Goal: Transaction & Acquisition: Book appointment/travel/reservation

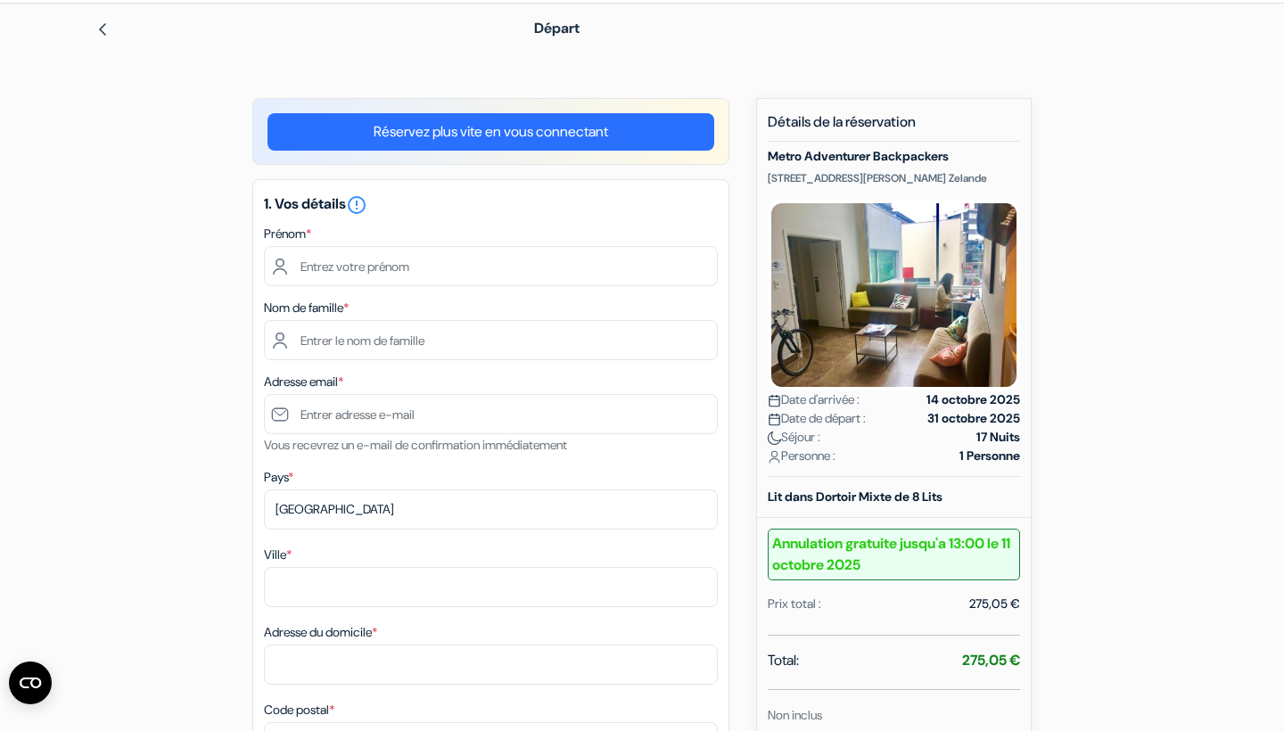
scroll to position [65, 0]
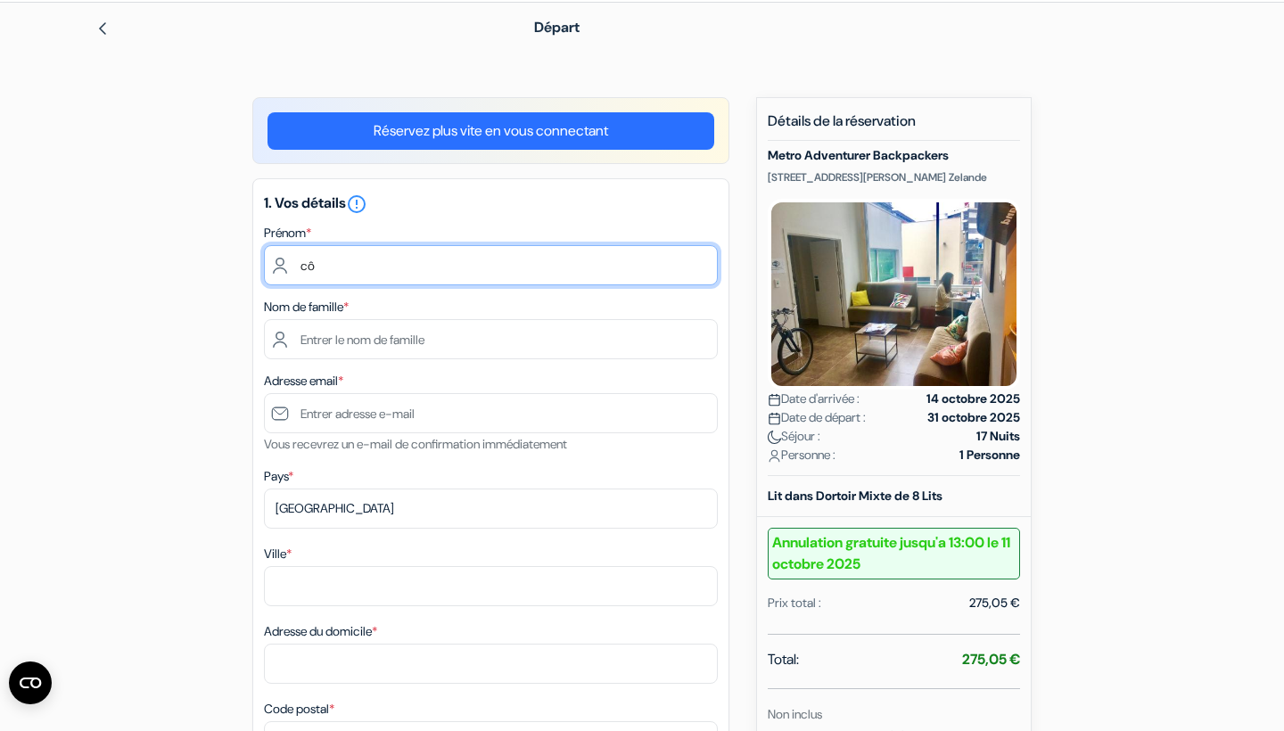
type input "c"
type input "Côme"
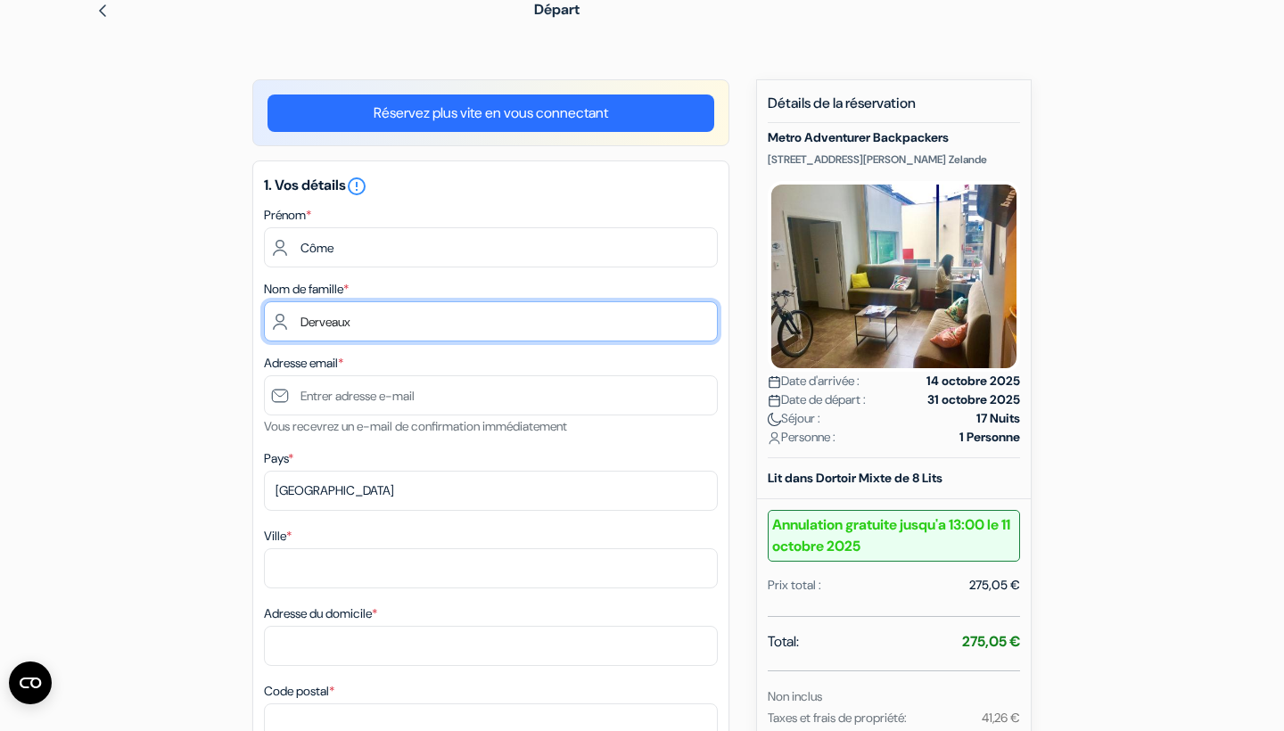
scroll to position [84, 0]
type input "Derveaux"
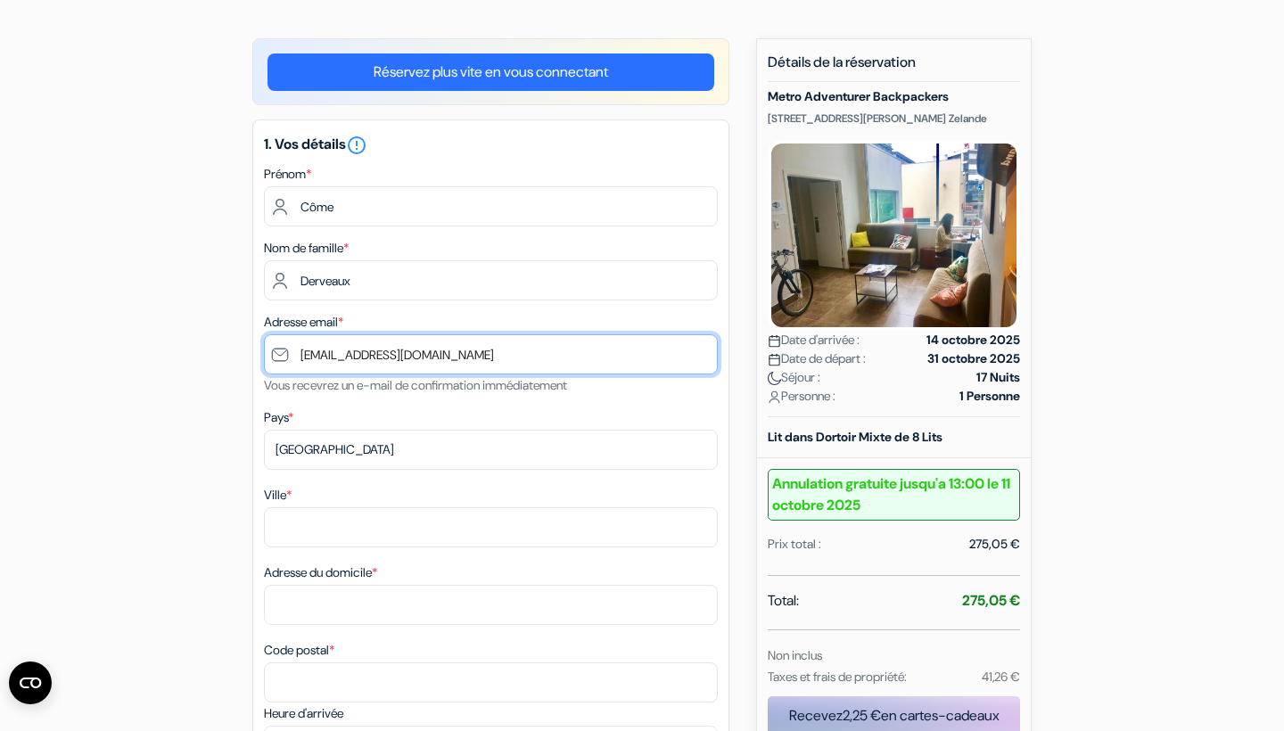
scroll to position [162, 0]
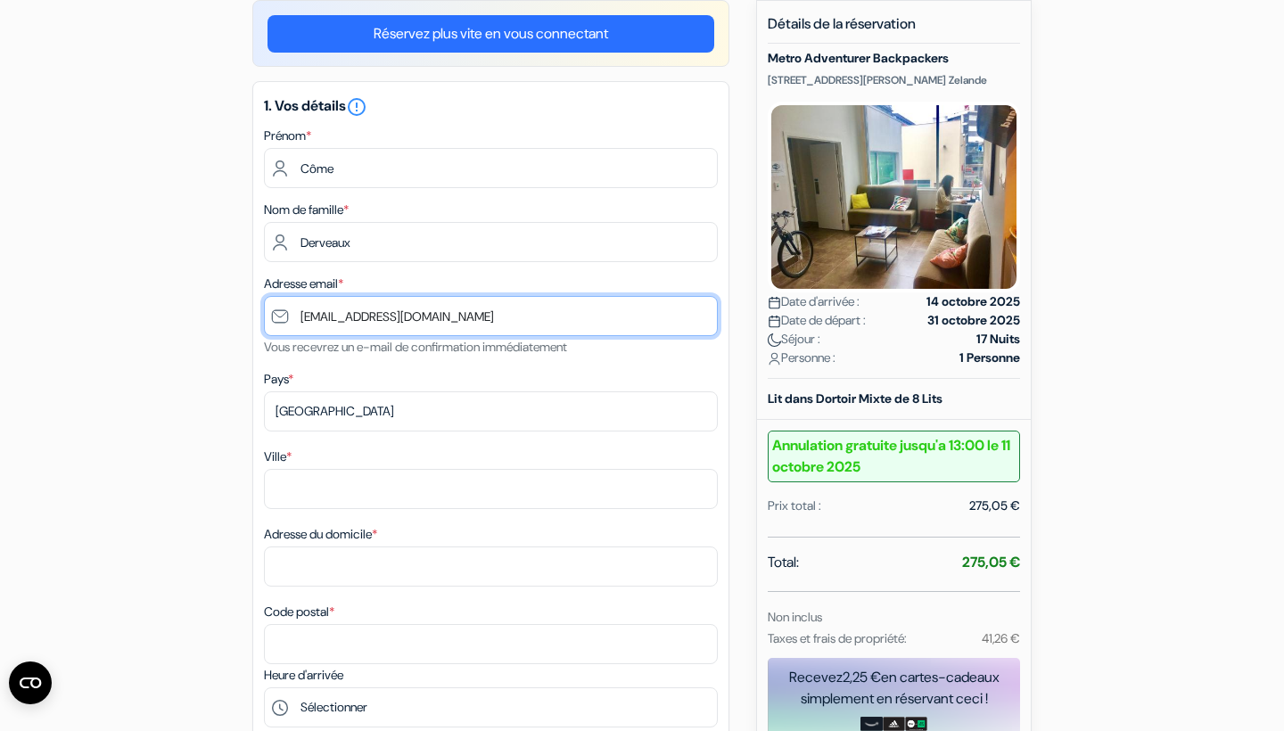
type input "[EMAIL_ADDRESS][DOMAIN_NAME]"
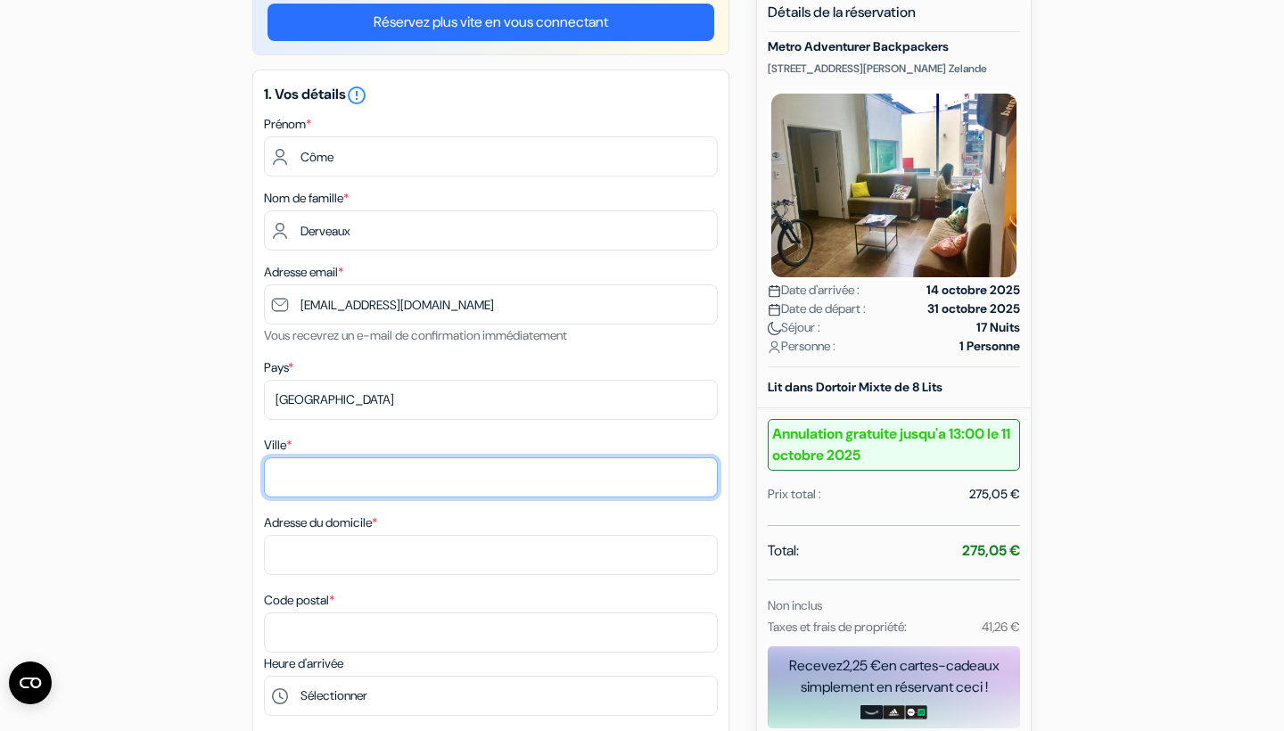
scroll to position [175, 0]
click at [281, 477] on input "sallanches" at bounding box center [491, 477] width 454 height 40
type input "Sallanches"
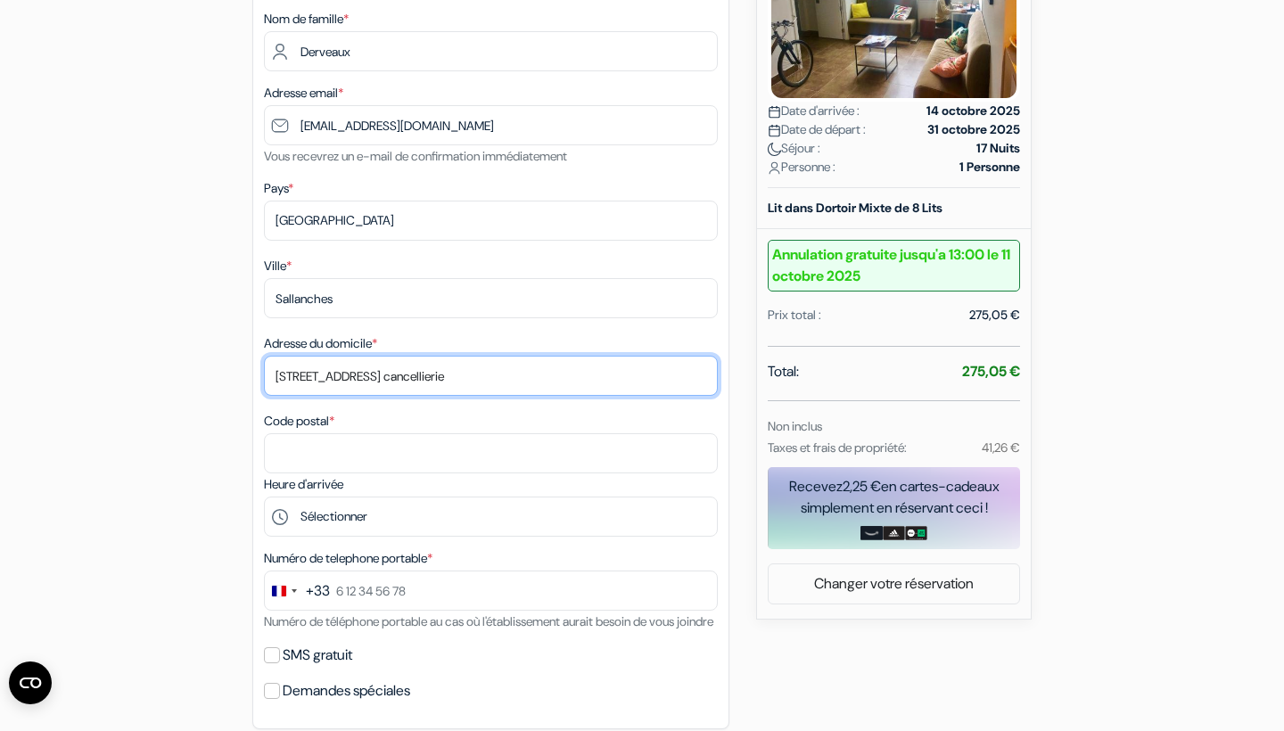
scroll to position [361, 0]
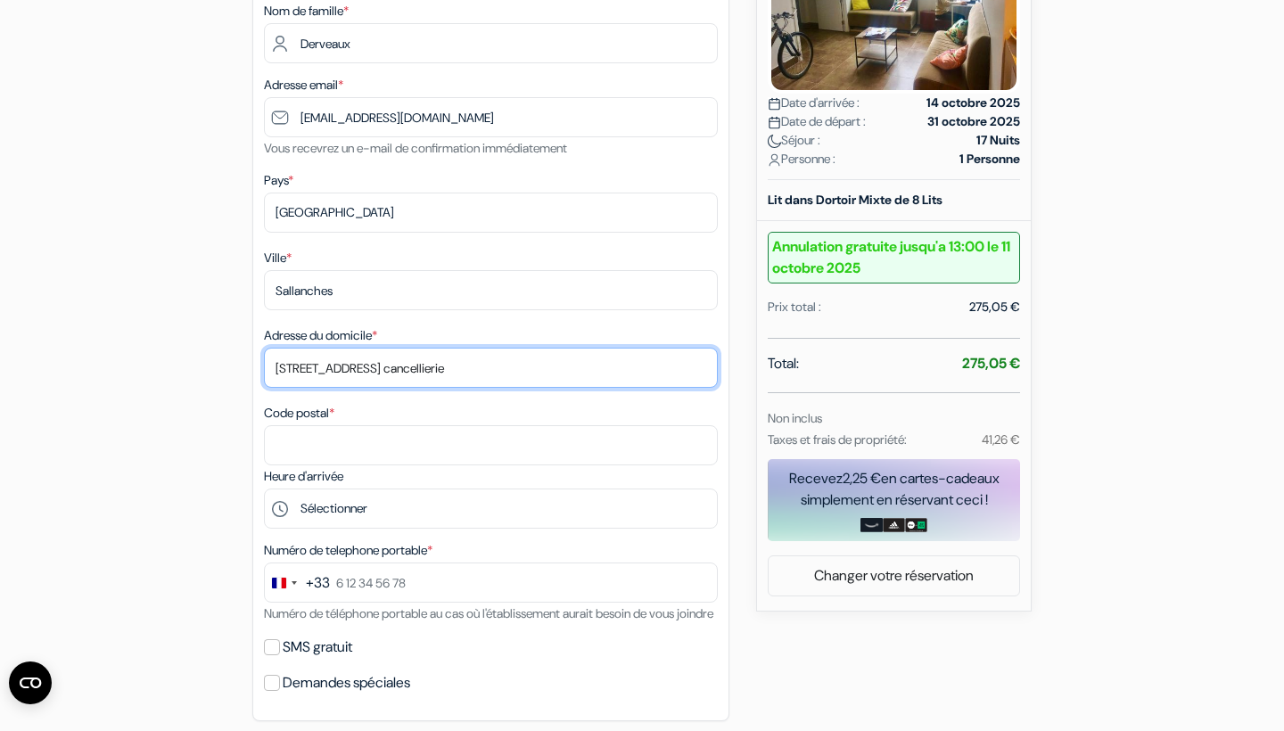
type input "[STREET_ADDRESS] cancellierie"
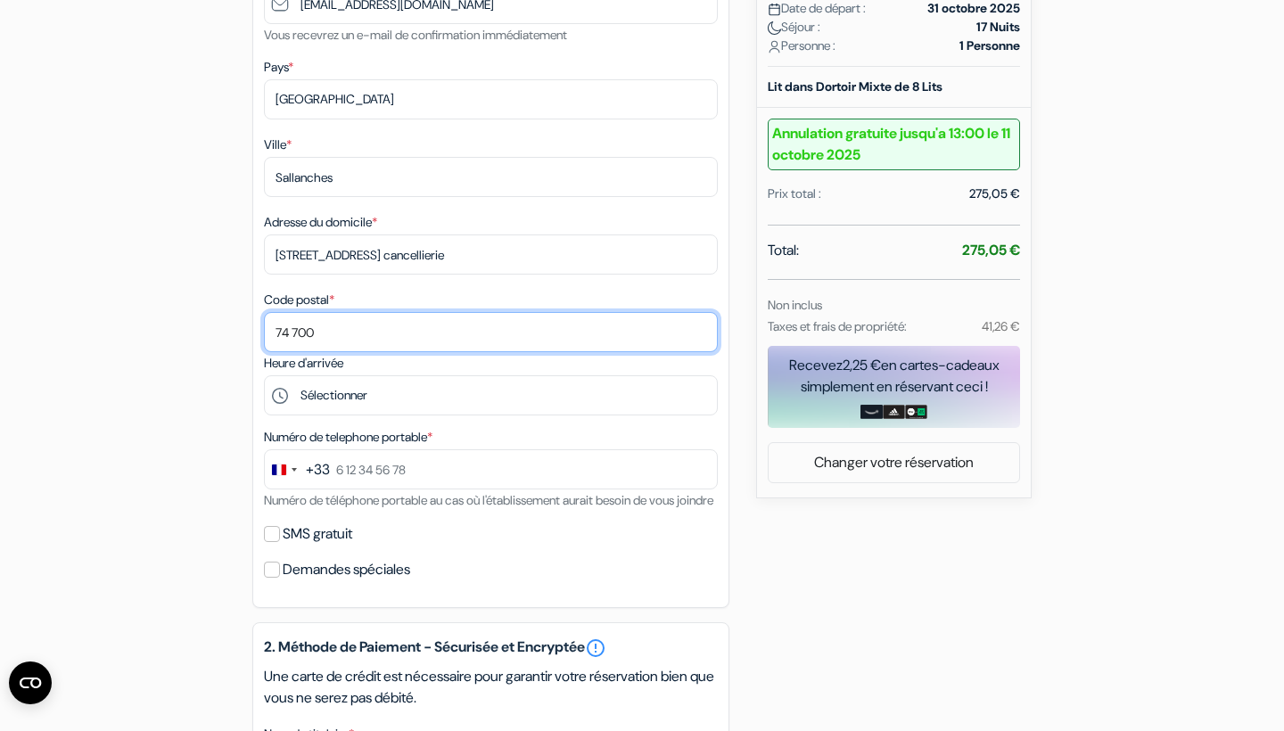
scroll to position [475, 0]
type input "74 700"
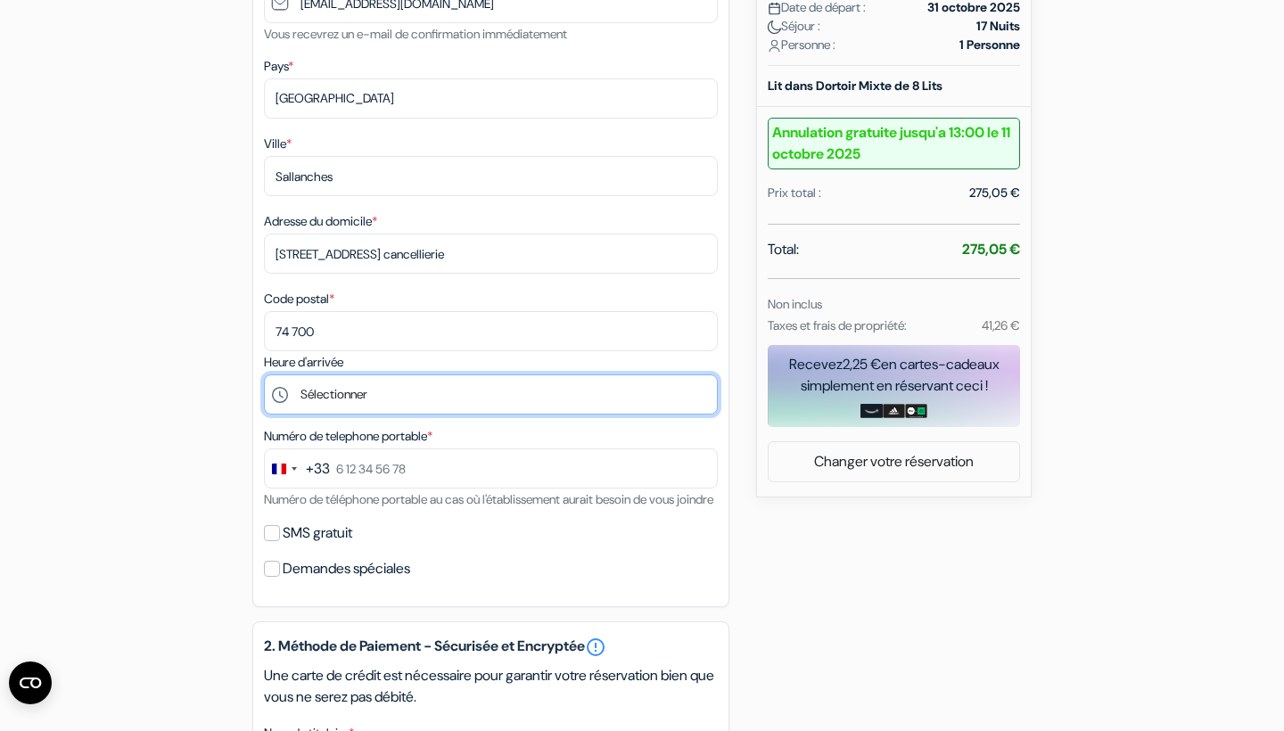
select select "14"
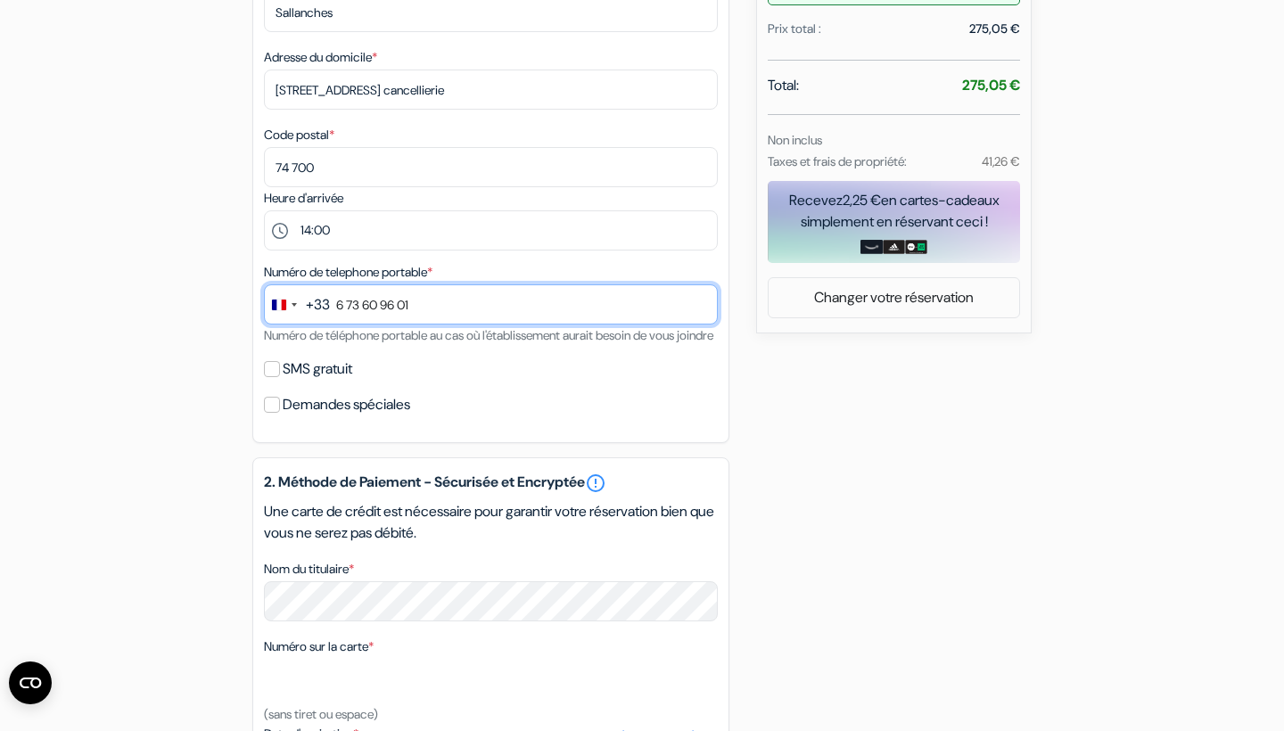
scroll to position [640, 0]
type input "6 73 60 96 01"
click at [268, 376] on input "SMS gratuit" at bounding box center [272, 368] width 16 height 16
checkbox input "true"
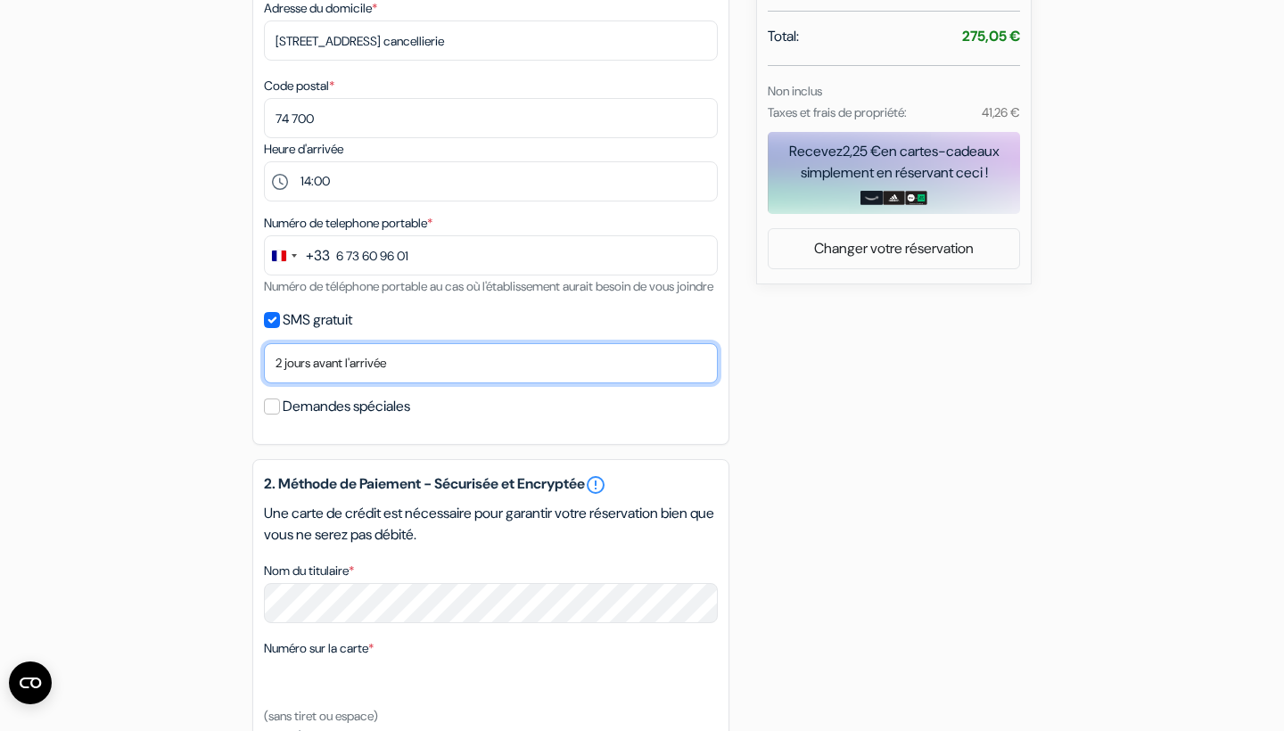
scroll to position [706, 0]
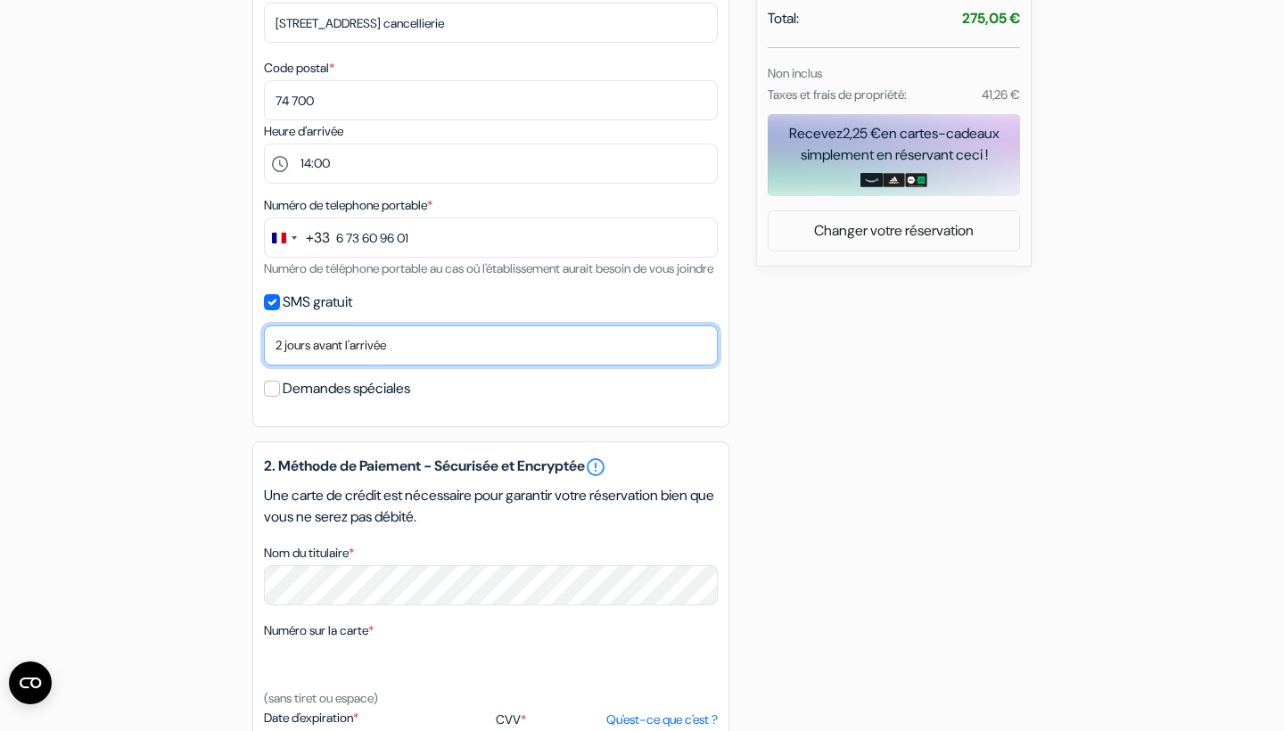
select select "3"
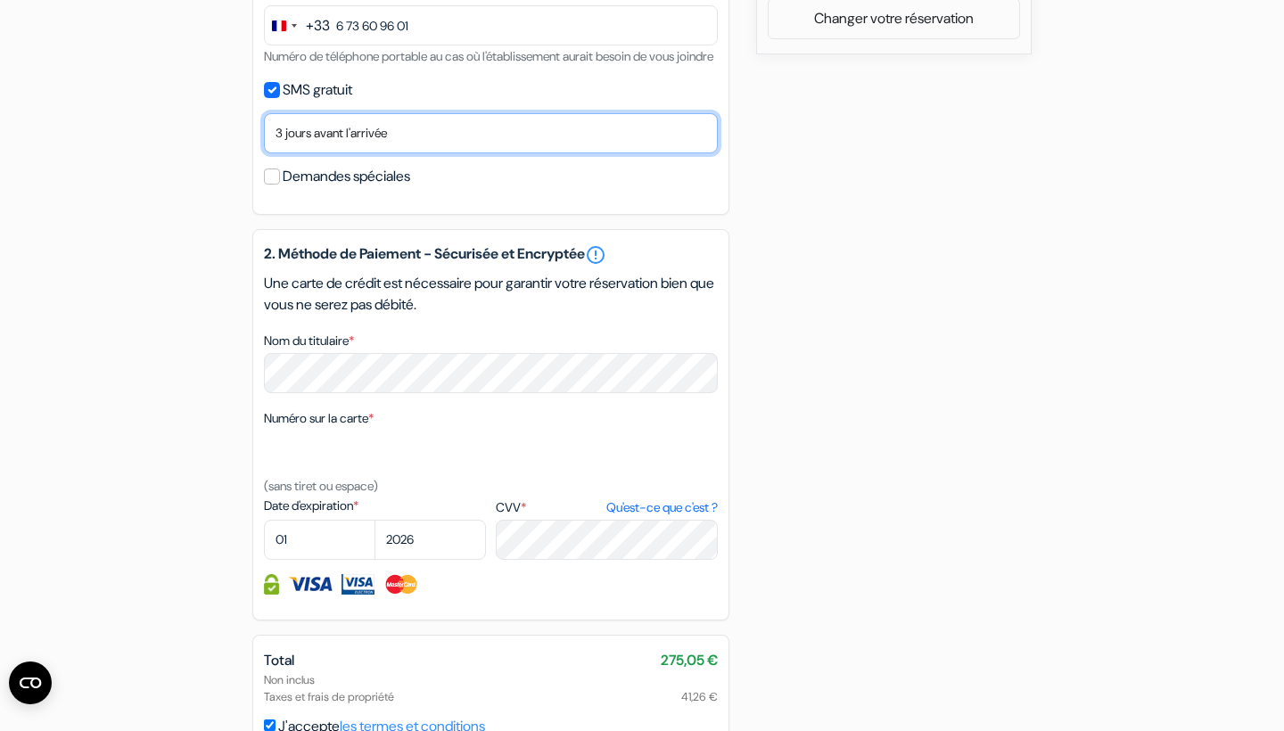
scroll to position [919, 0]
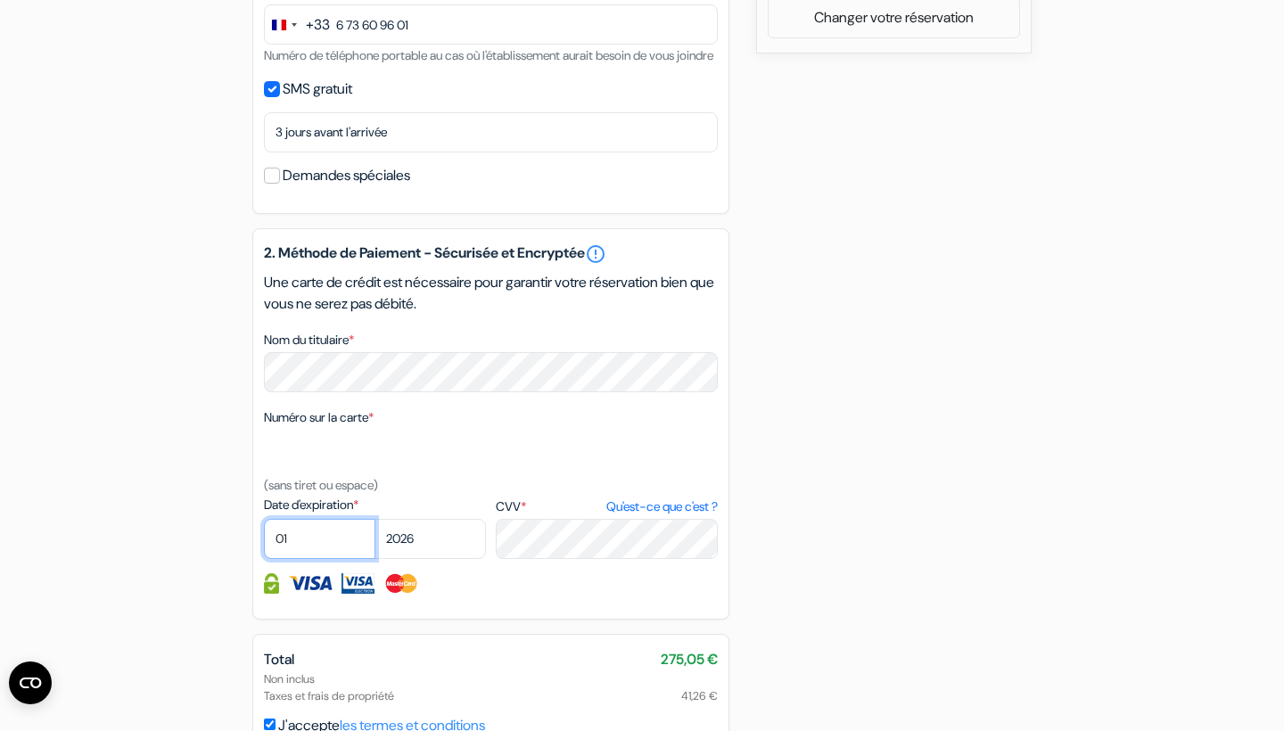
select select "03"
select select "2028"
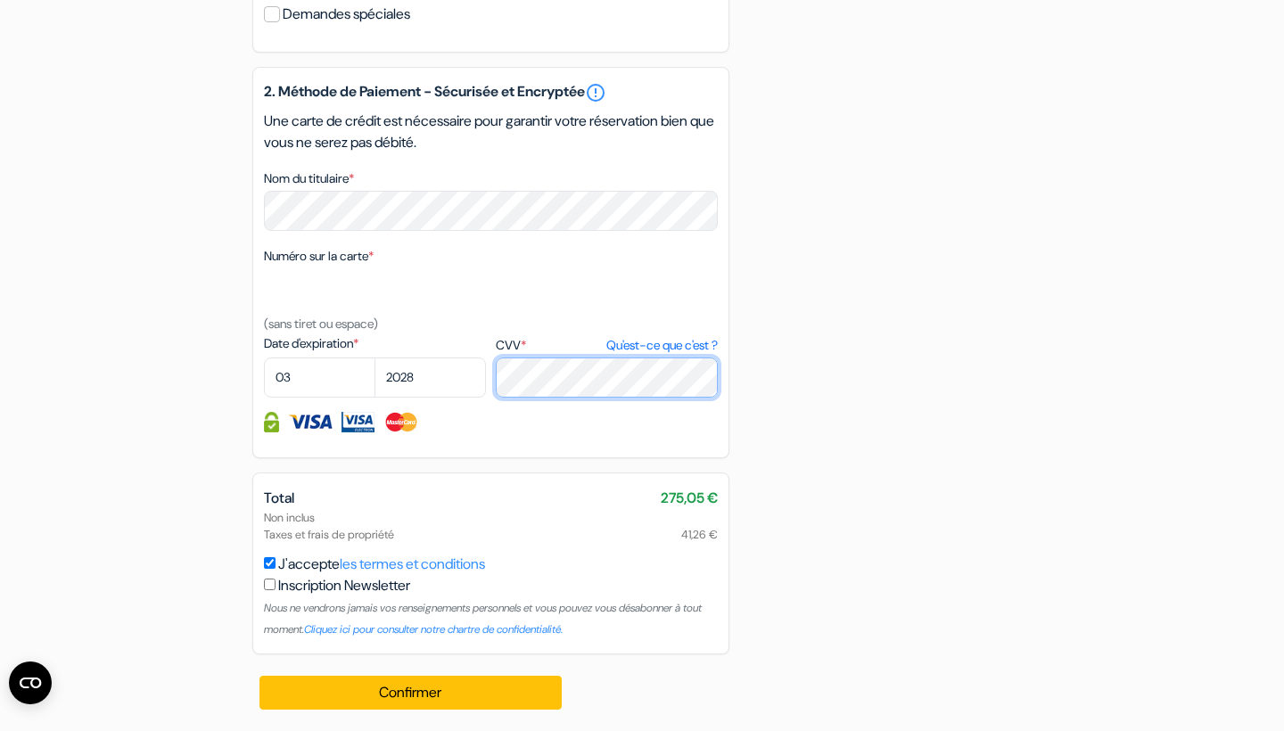
scroll to position [1102, 0]
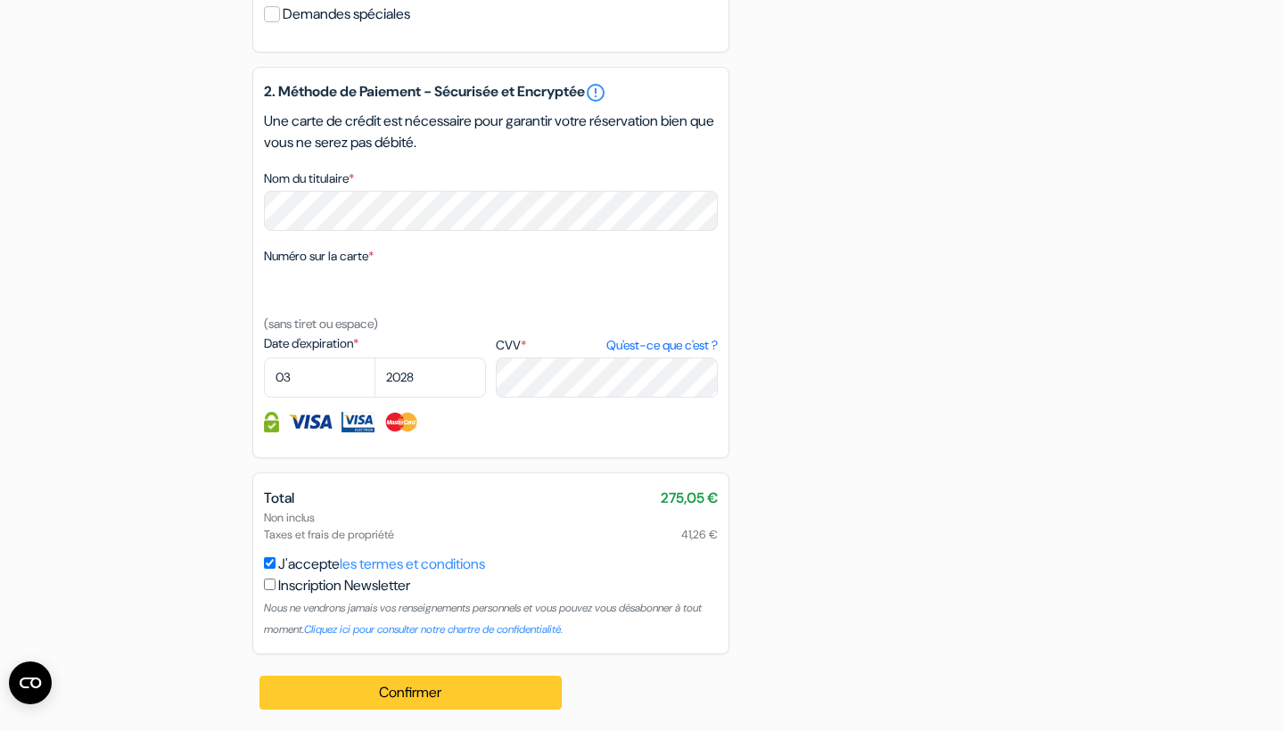
click at [392, 684] on button "Confirmer Loading..." at bounding box center [411, 693] width 302 height 34
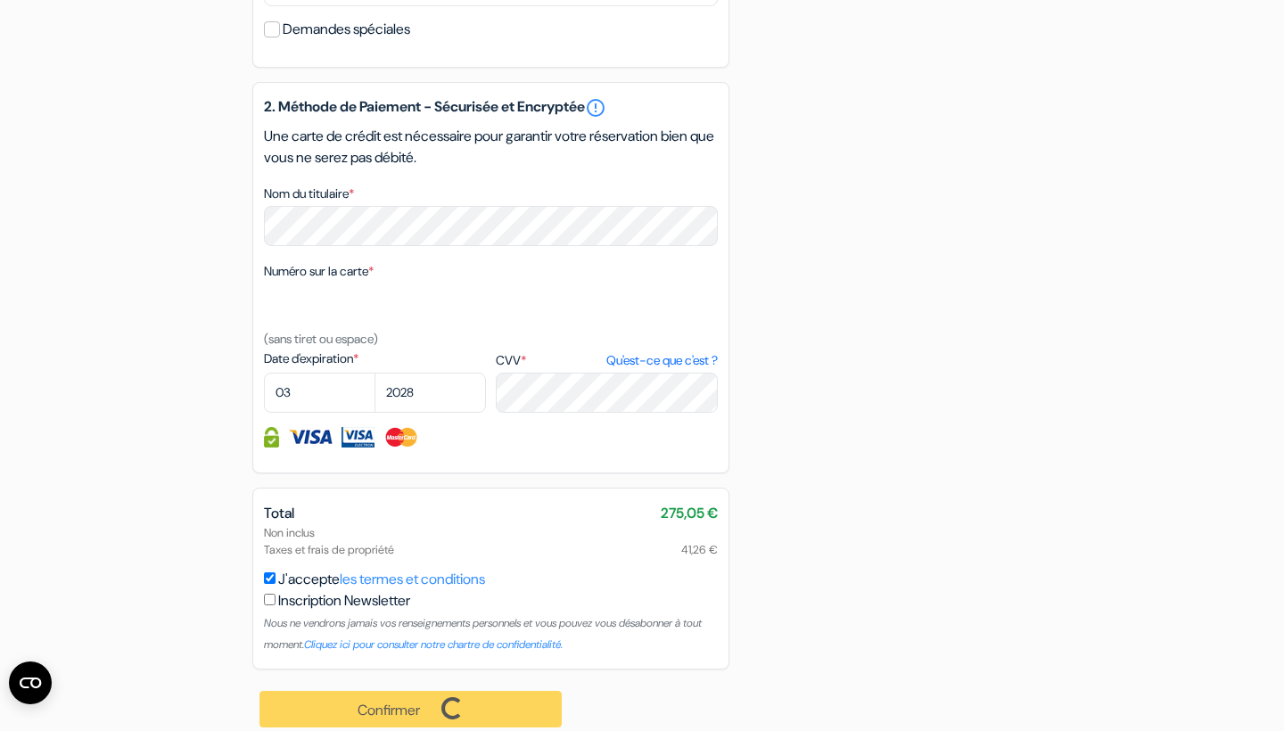
scroll to position [1055, 0]
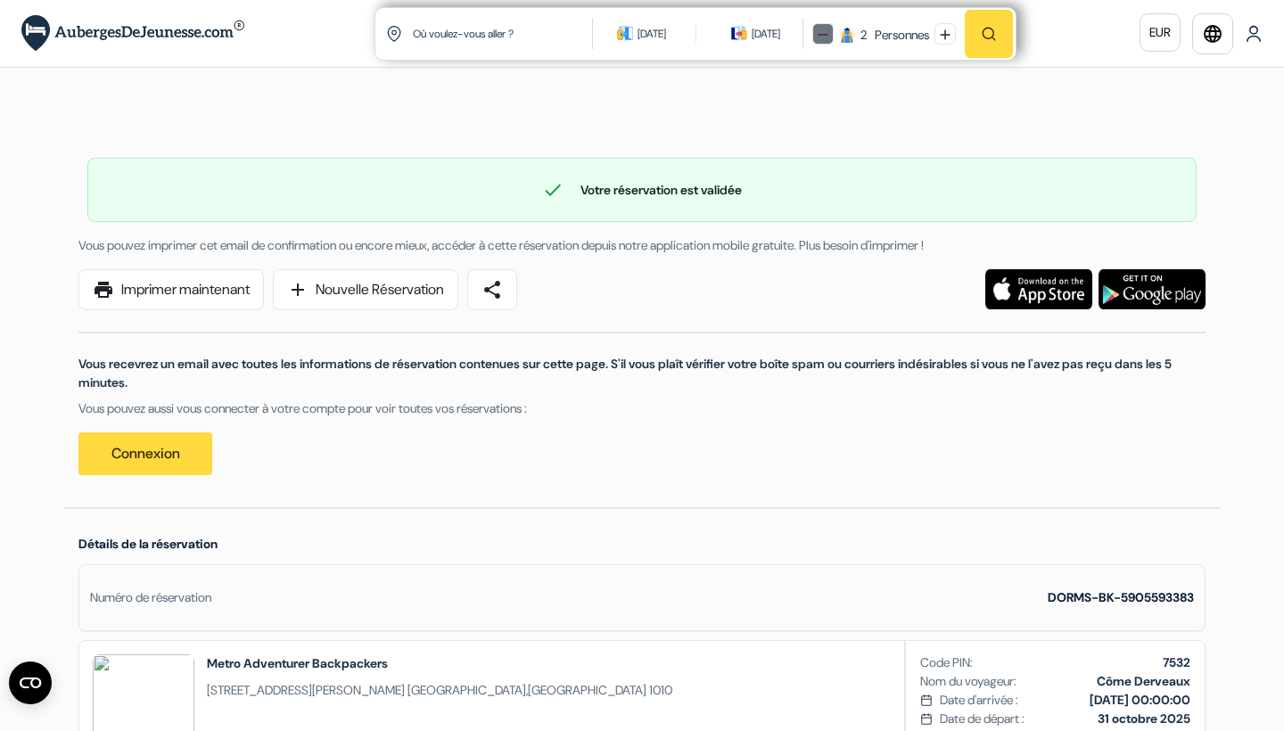
click at [818, 39] on img at bounding box center [823, 34] width 11 height 11
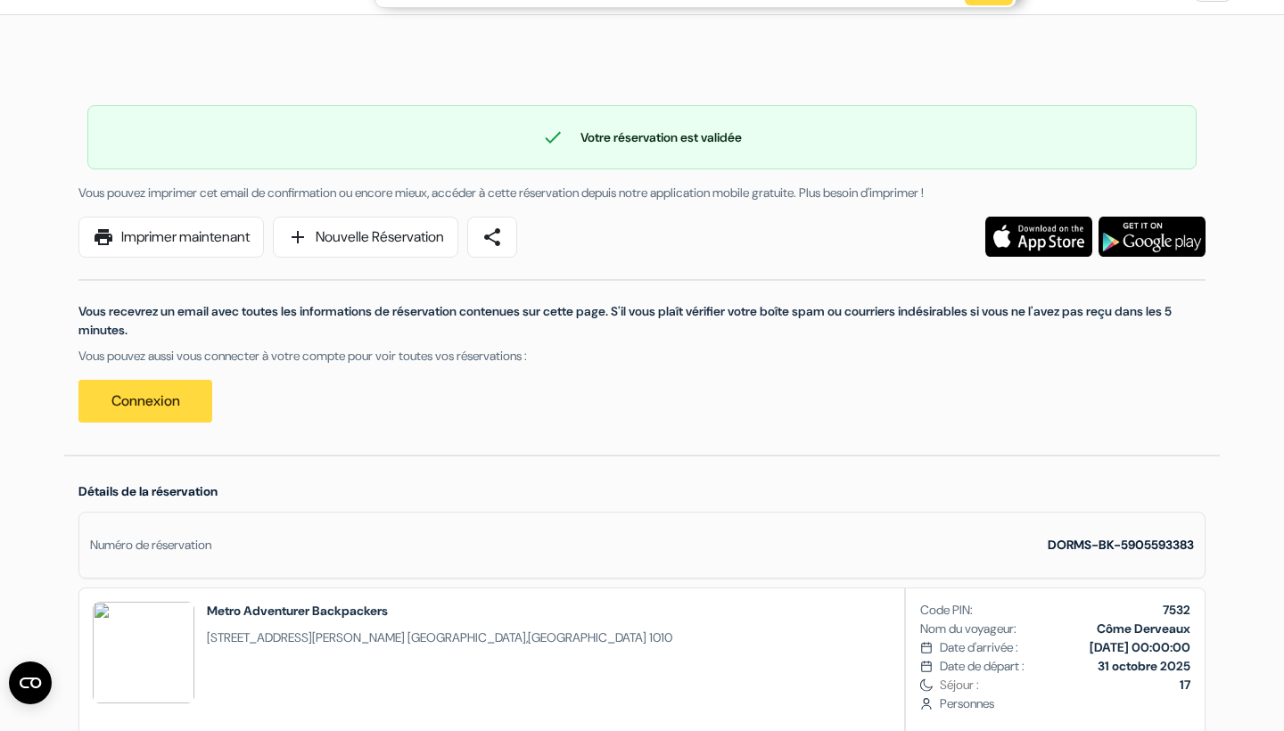
scroll to position [54, 0]
click at [169, 406] on link "Connexion" at bounding box center [145, 400] width 134 height 43
